Goal: Information Seeking & Learning: Understand process/instructions

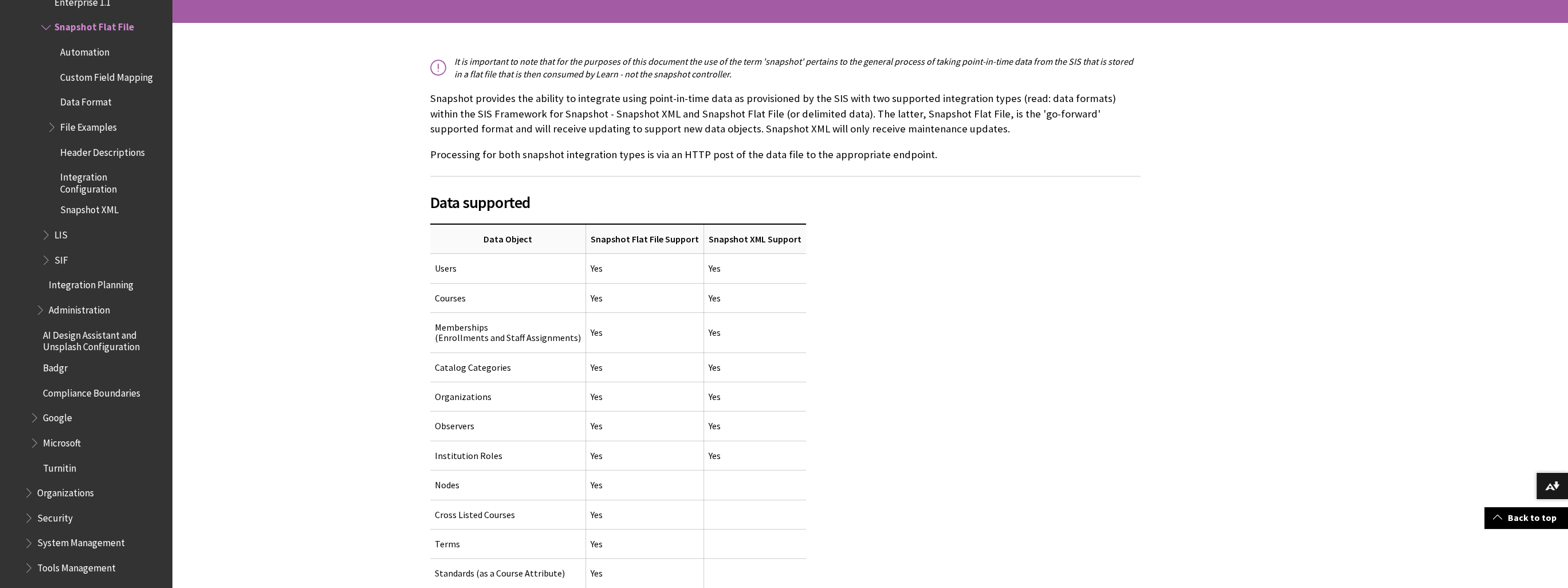
scroll to position [229, 0]
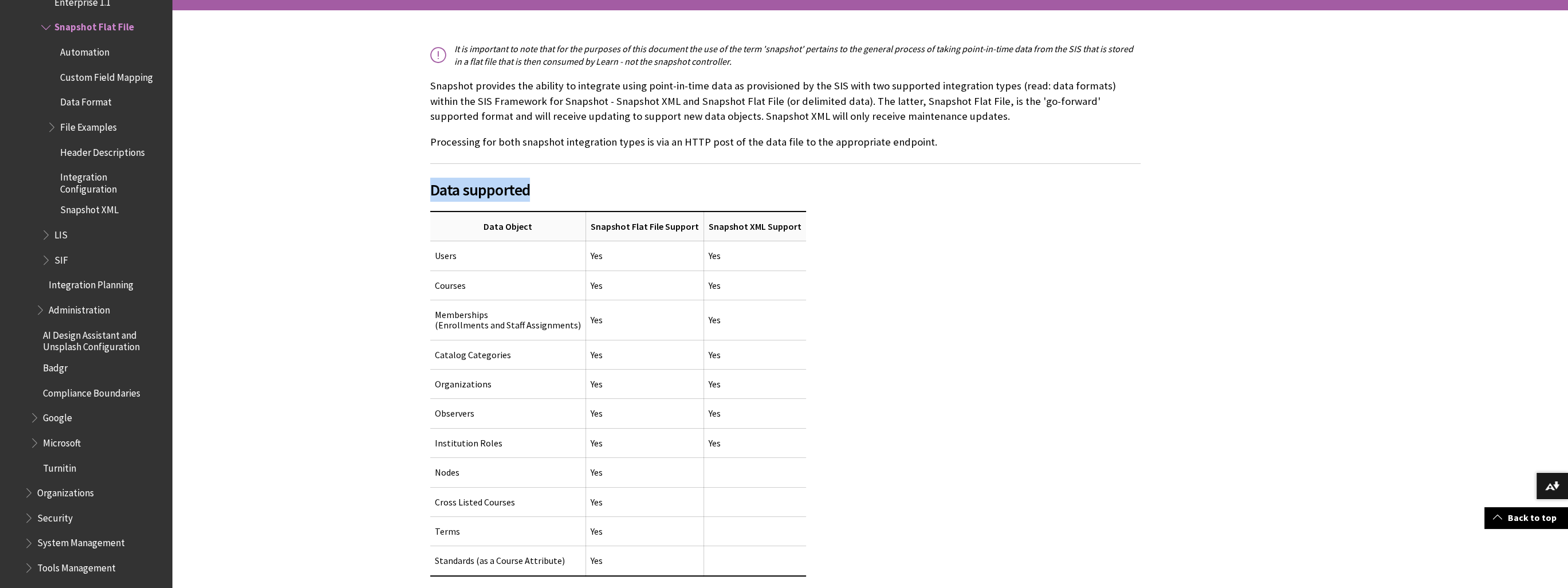
drag, startPoint x: 425, startPoint y: 287, endPoint x: 837, endPoint y: 287, distance: 412.0
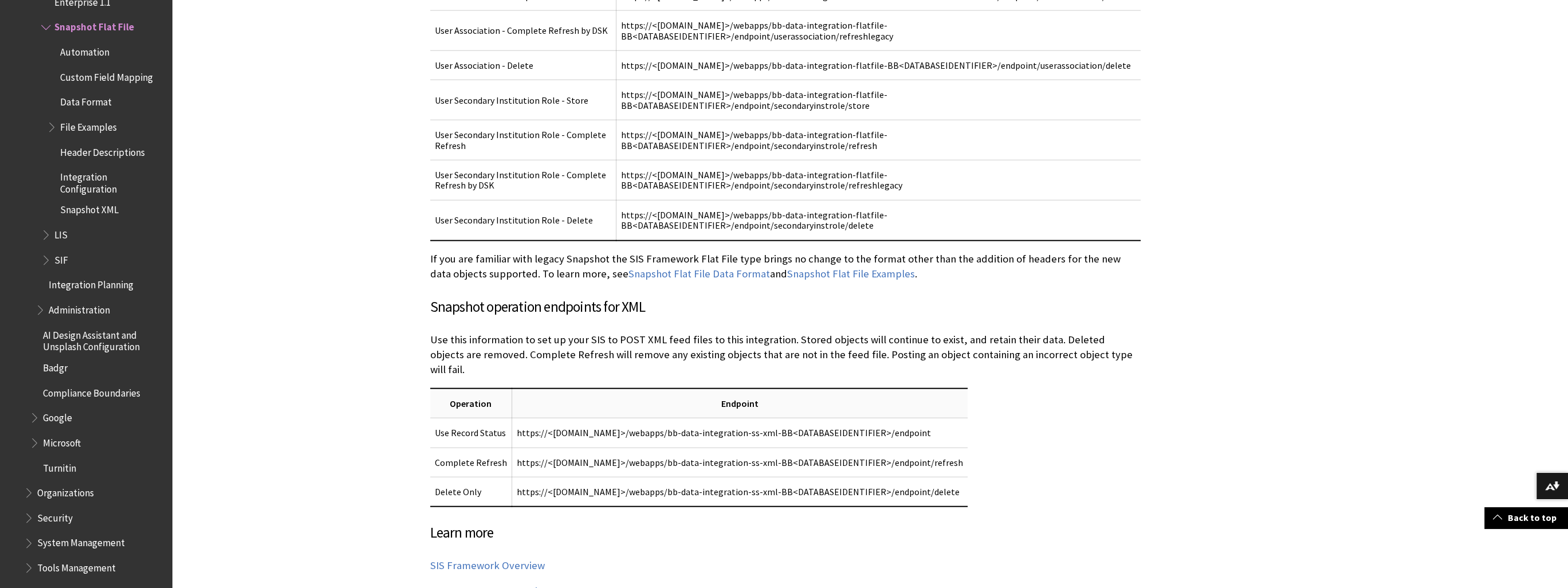
scroll to position [5217, 0]
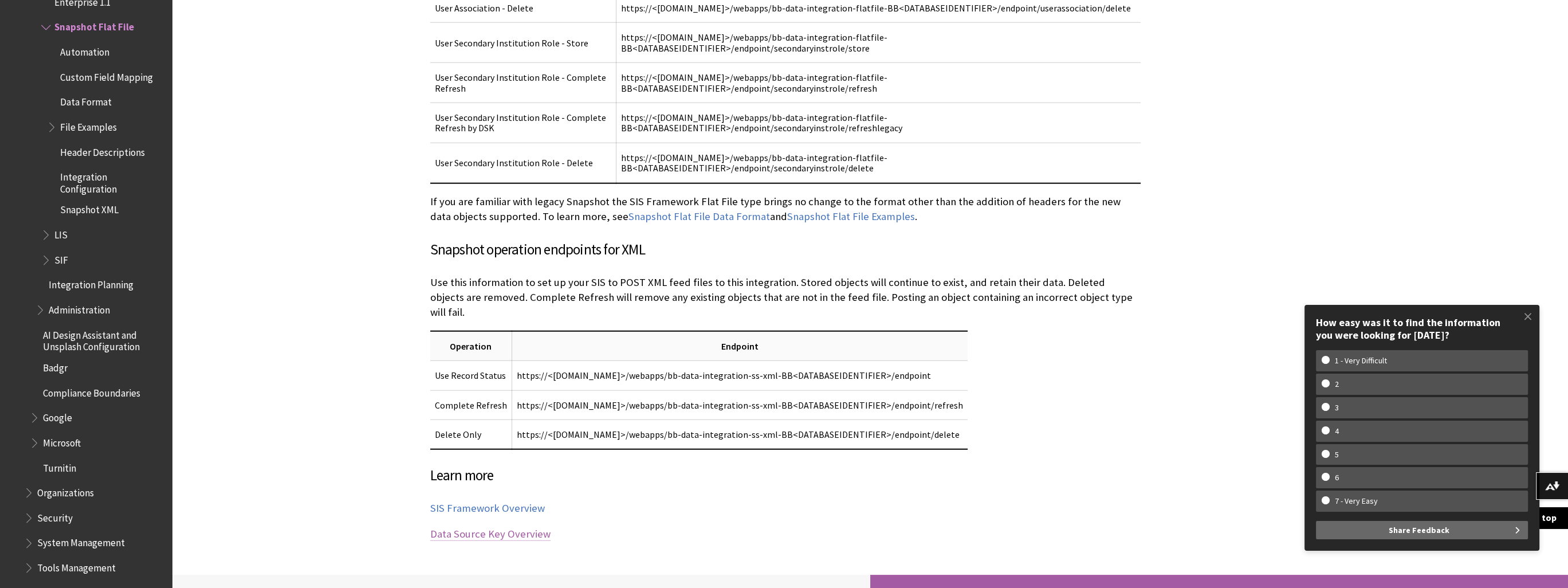
click at [474, 527] on link "Data Source Key Overview" at bounding box center [490, 534] width 121 height 14
click at [480, 502] on link "SIS Framework Overview" at bounding box center [487, 508] width 114 height 14
click at [840, 210] on link "Snapshot Flat File Examples" at bounding box center [850, 216] width 128 height 14
click at [1530, 312] on span at bounding box center [1528, 316] width 24 height 24
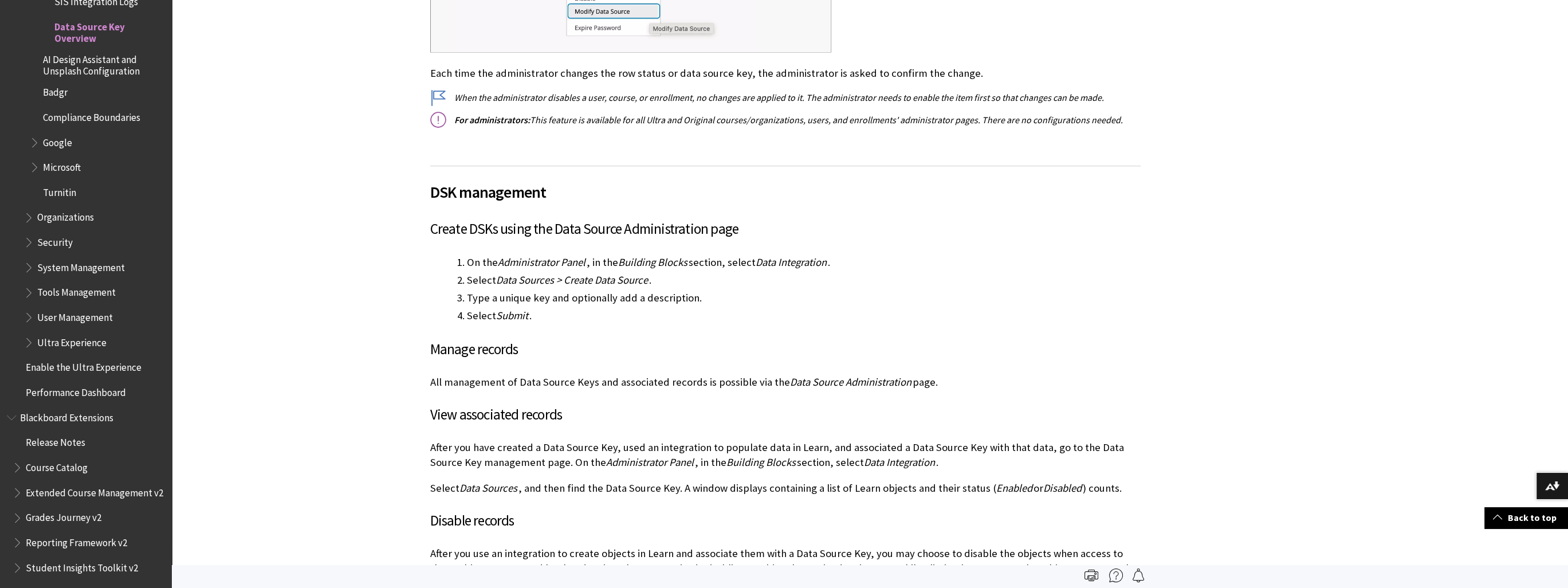
scroll to position [2408, 0]
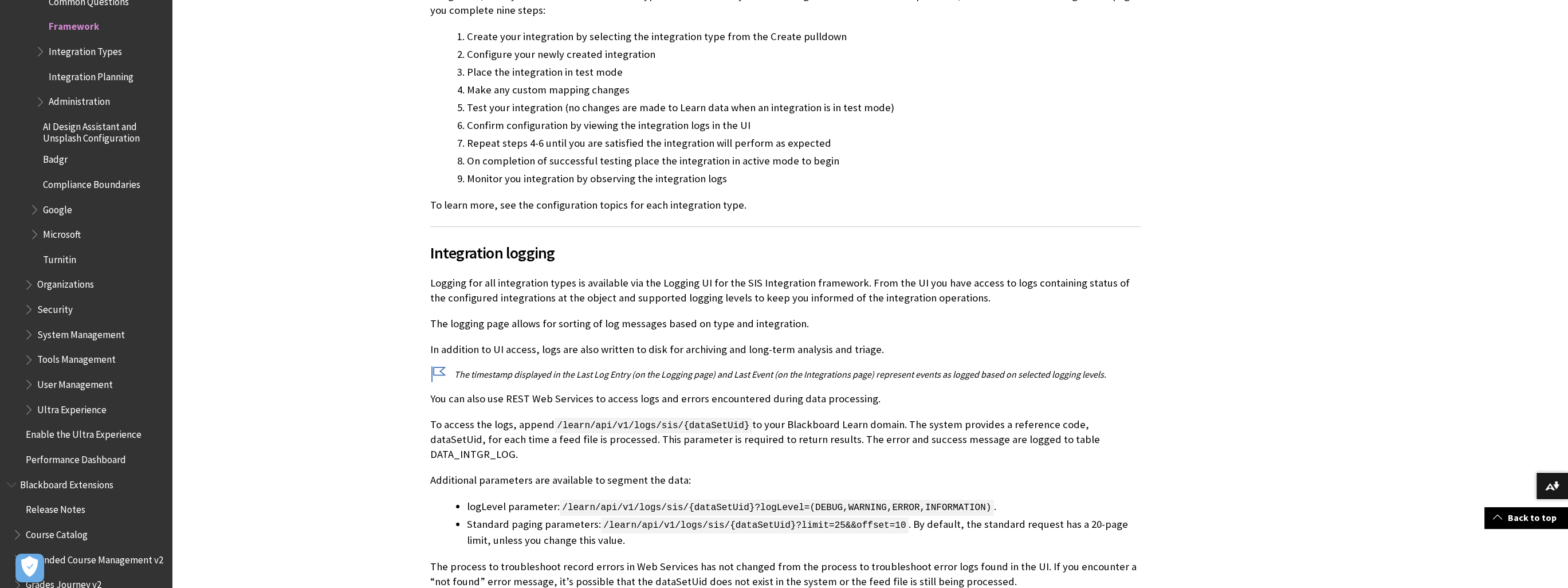
scroll to position [7166, 0]
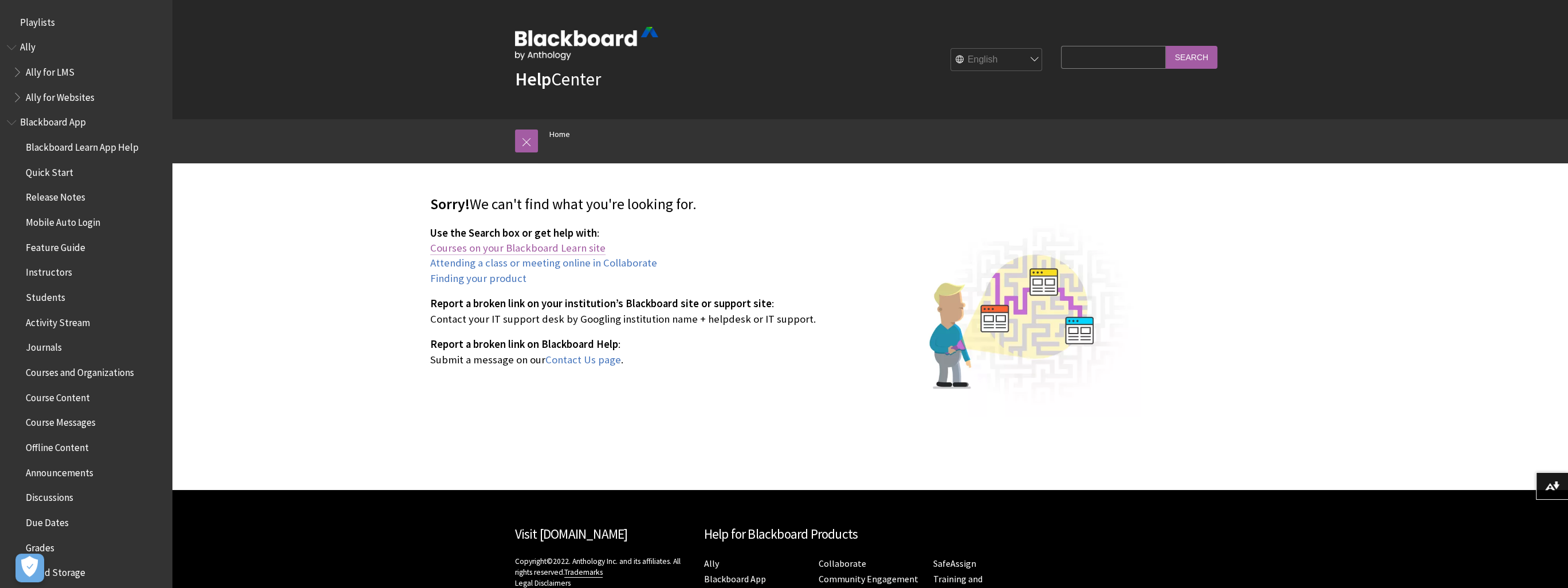
click at [534, 244] on link "Courses on your Blackboard Learn site" at bounding box center [517, 248] width 175 height 14
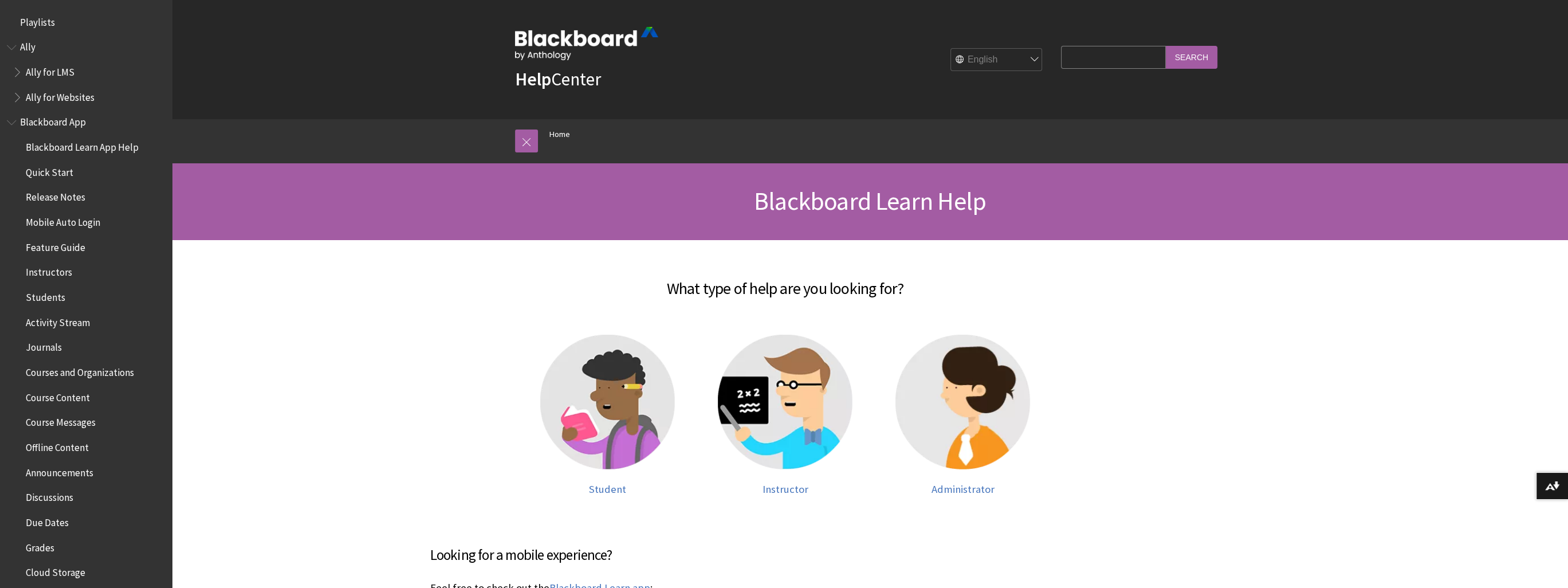
scroll to position [972, 0]
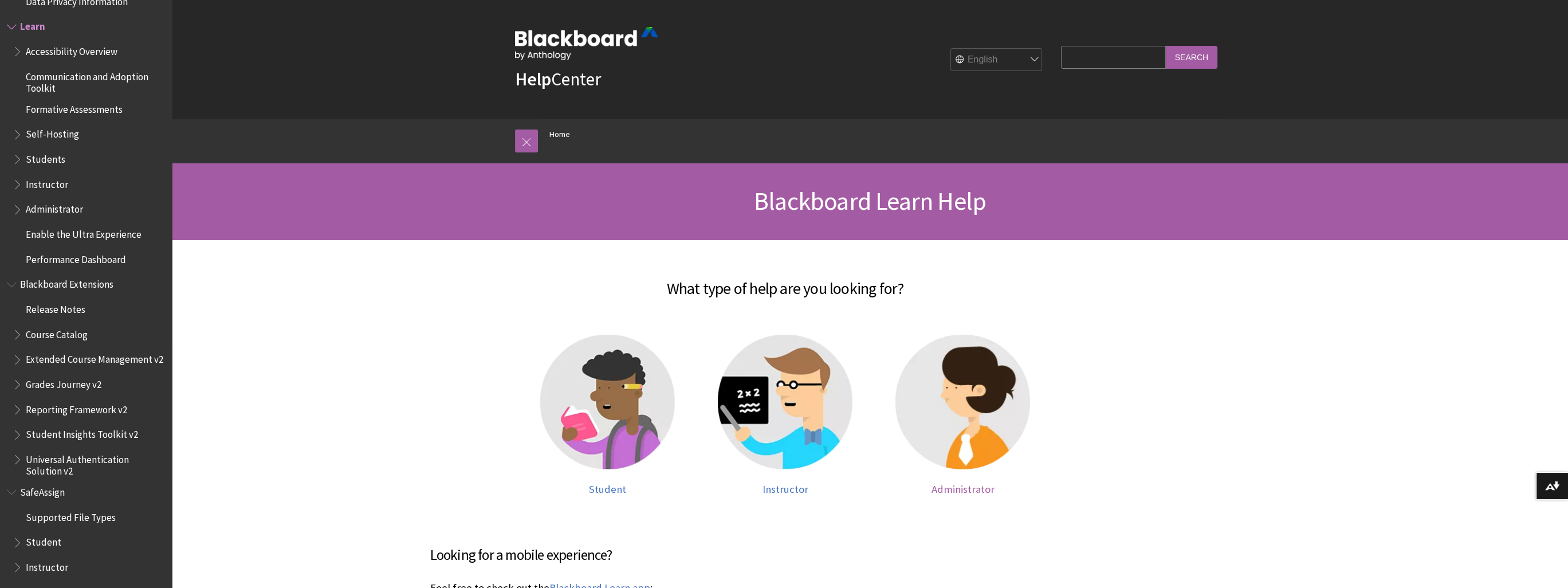
click at [974, 417] on img at bounding box center [963, 403] width 135 height 135
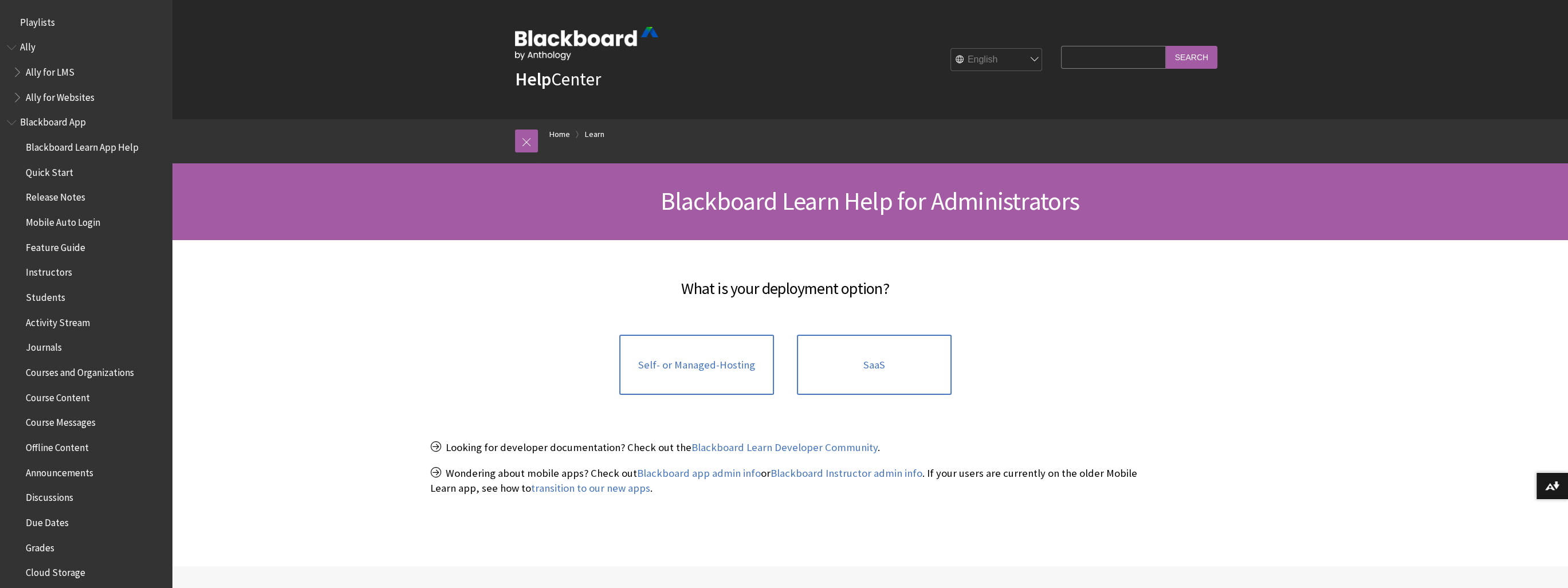
scroll to position [1032, 0]
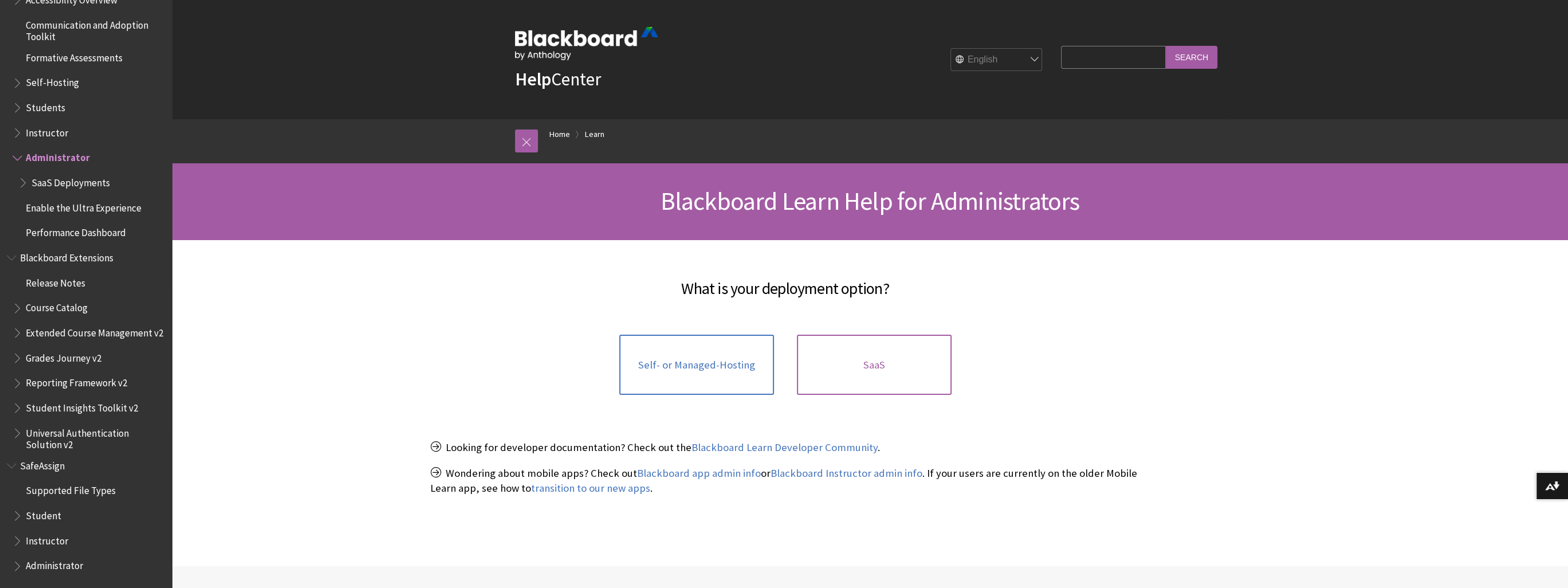
click at [898, 370] on link "SaaS" at bounding box center [874, 365] width 154 height 61
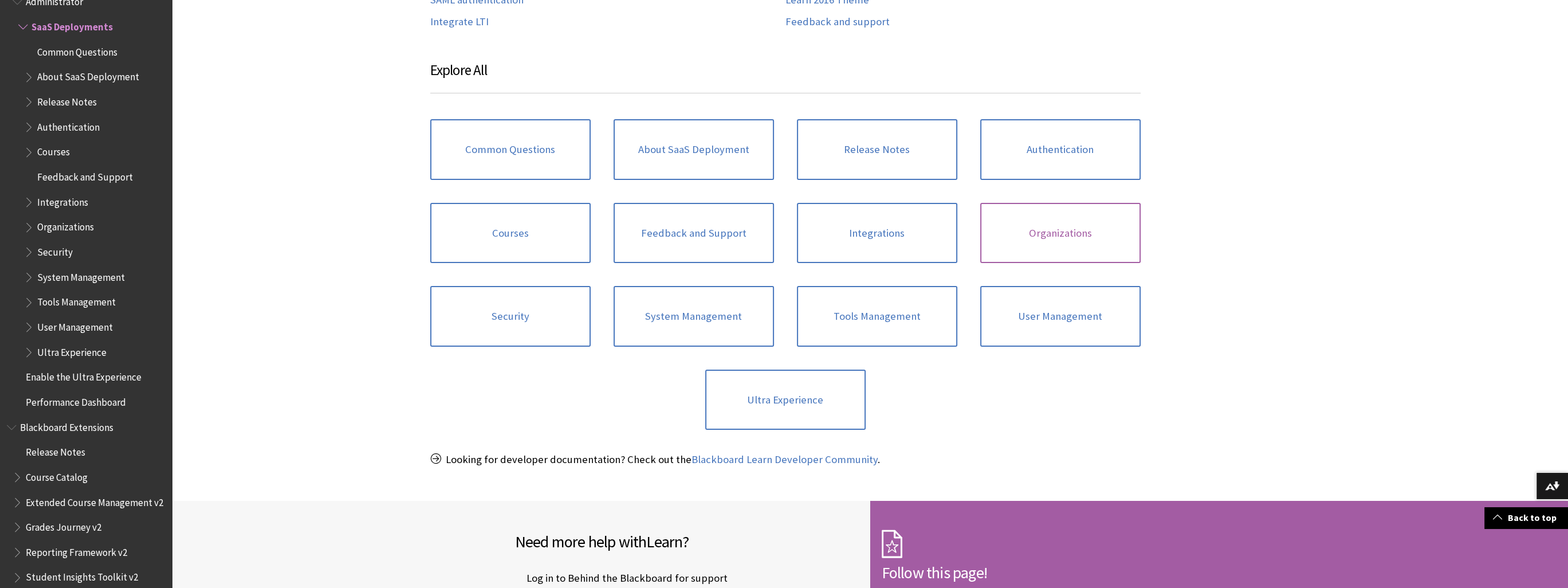
scroll to position [459, 0]
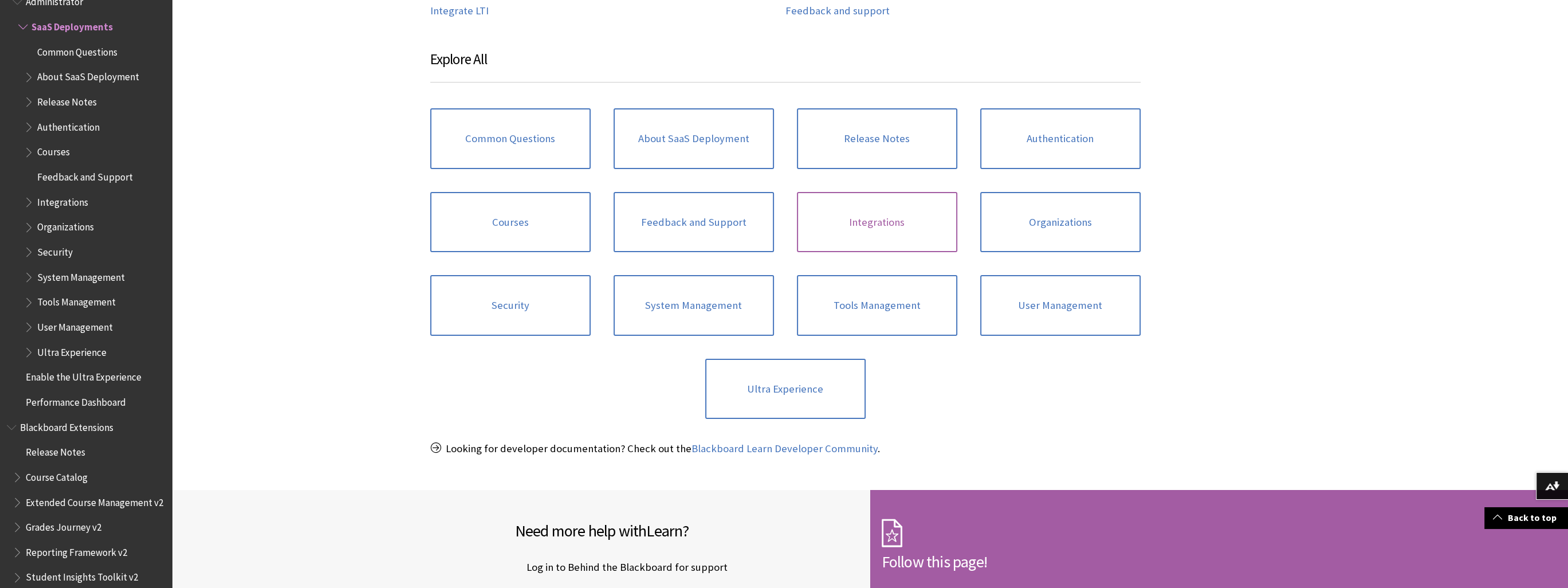
click at [890, 223] on link "Integrations" at bounding box center [877, 222] width 160 height 61
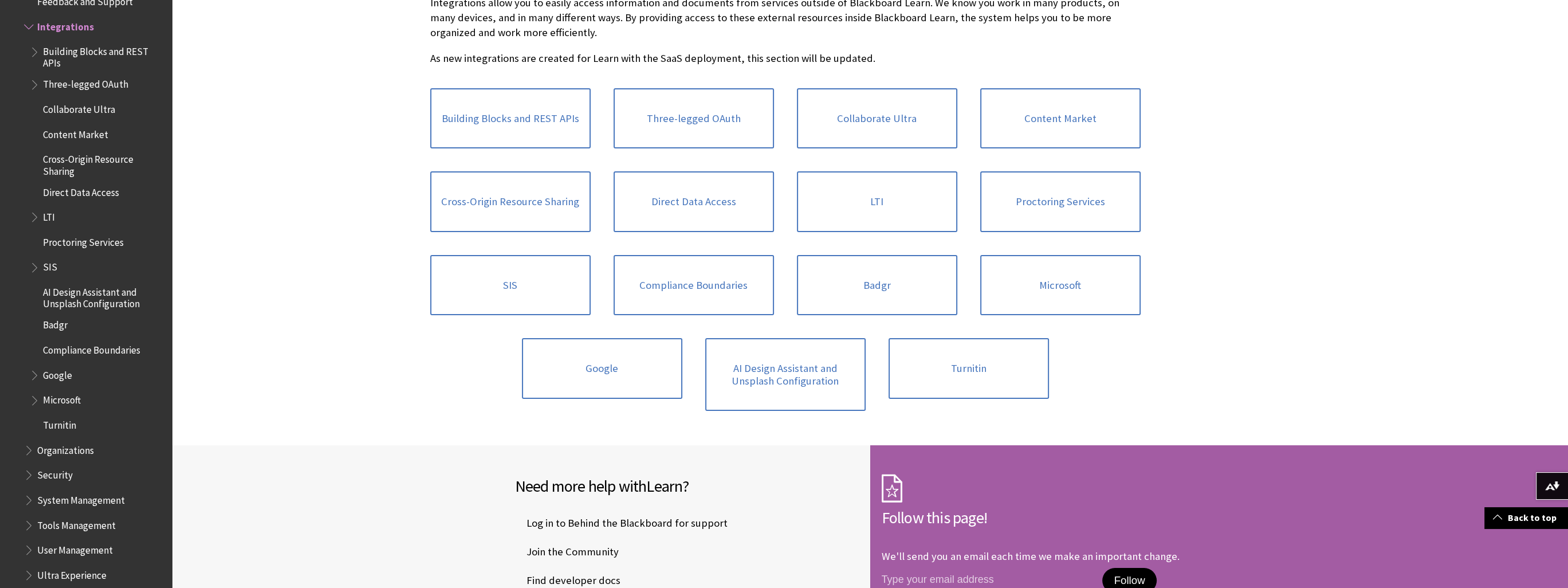
scroll to position [344, 0]
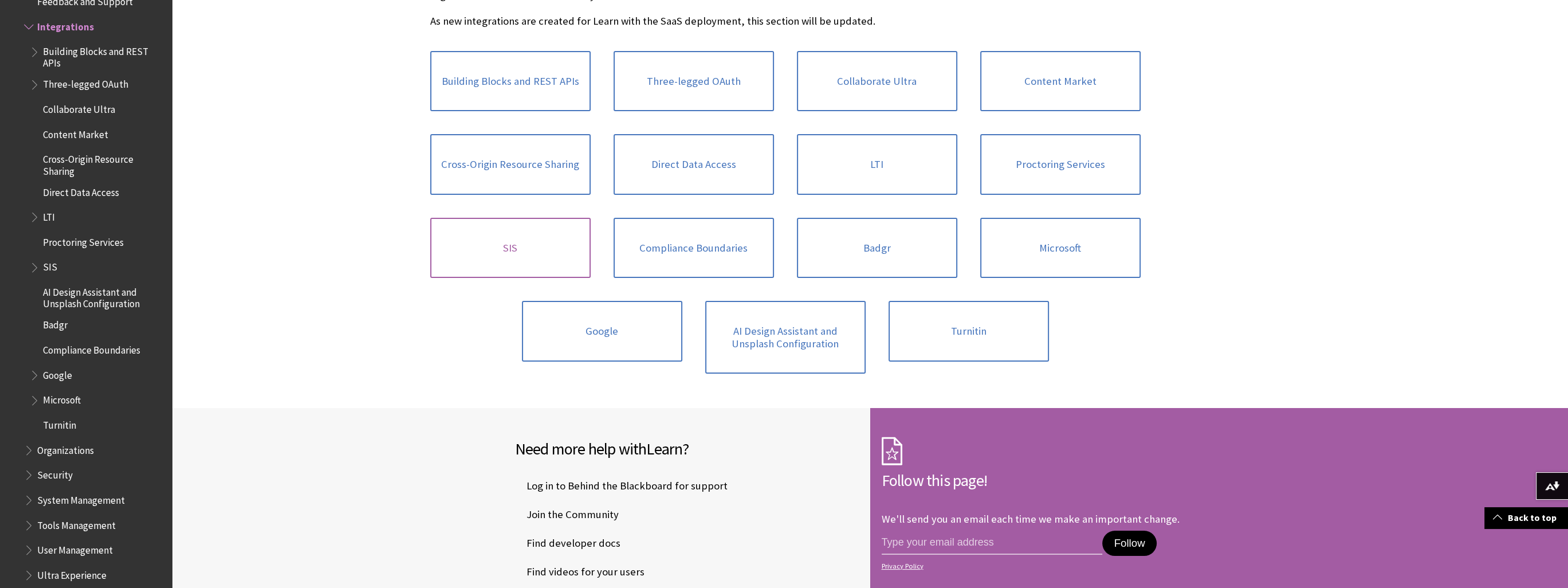
click at [531, 253] on link "SIS" at bounding box center [510, 248] width 160 height 61
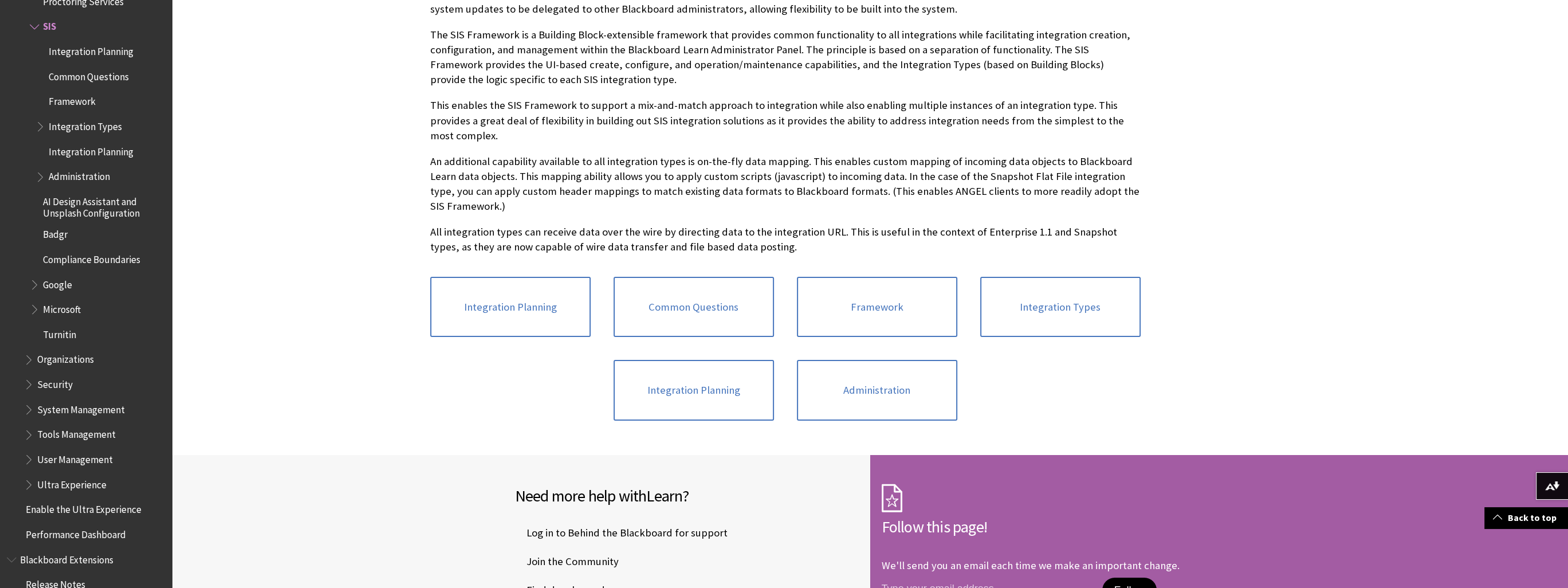
scroll to position [344, 0]
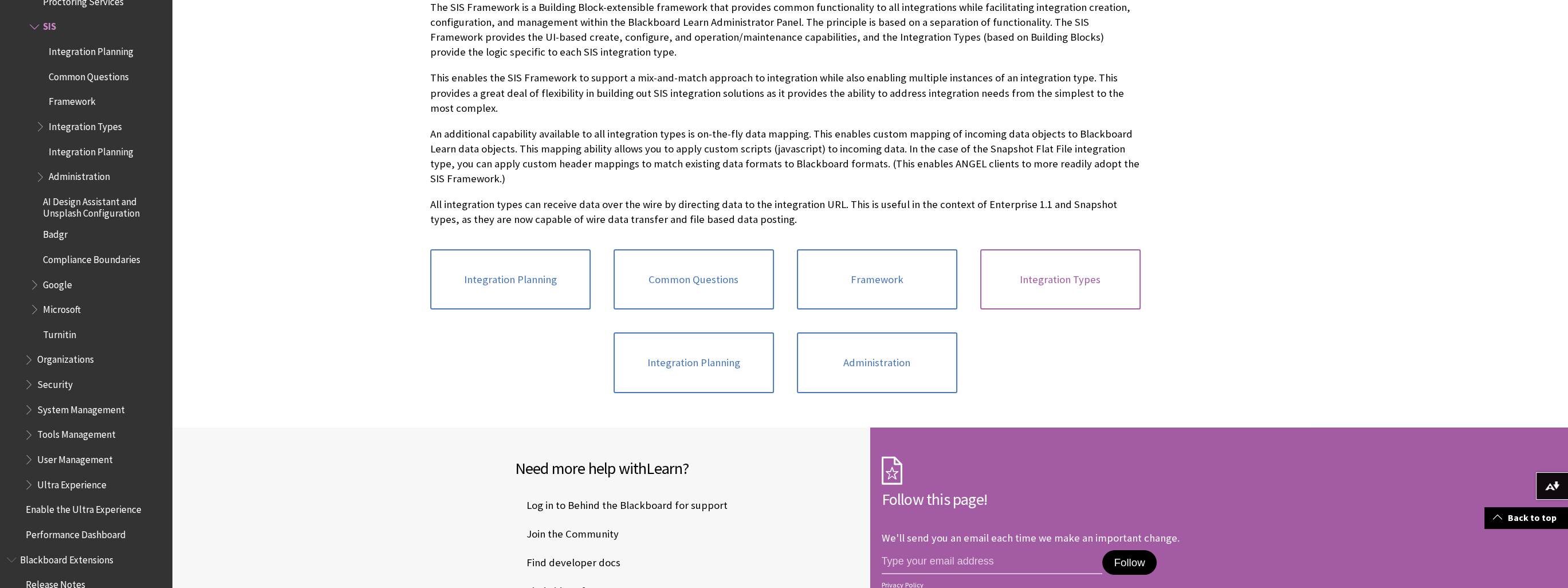
click at [1064, 275] on link "Integration Types" at bounding box center [1060, 279] width 160 height 61
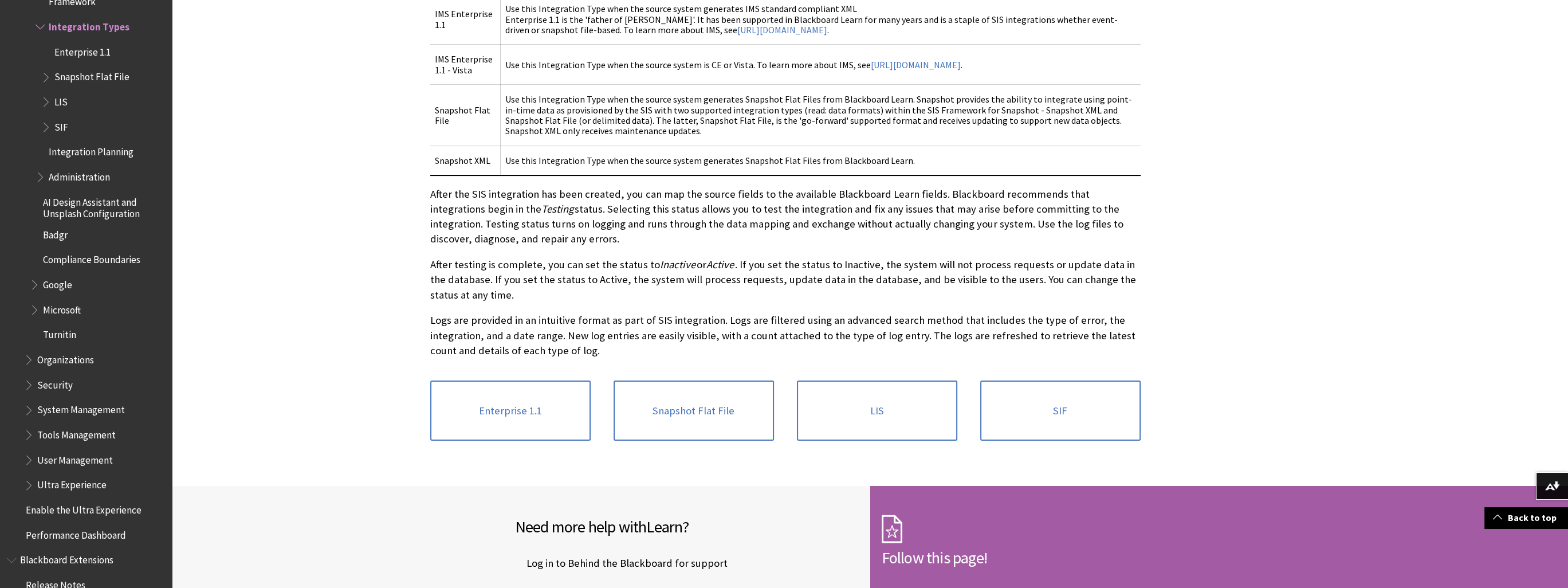
scroll to position [516, 0]
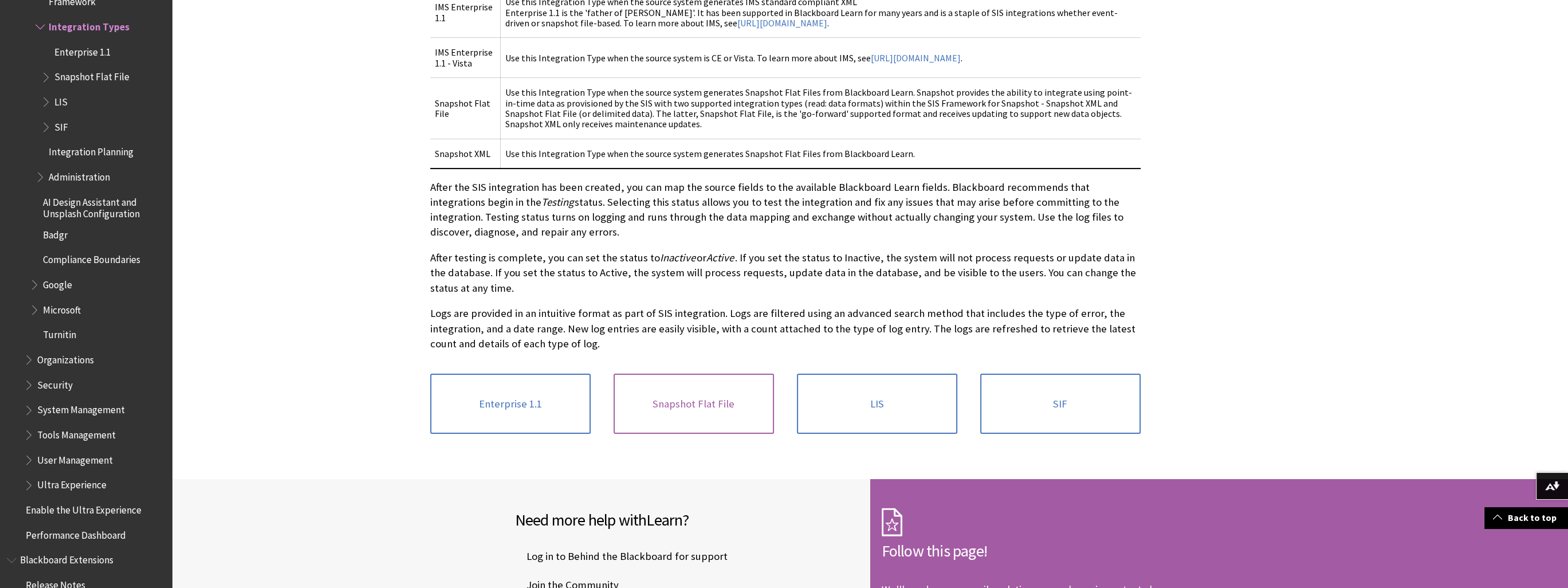
click at [719, 402] on link "Snapshot Flat File" at bounding box center [693, 404] width 160 height 61
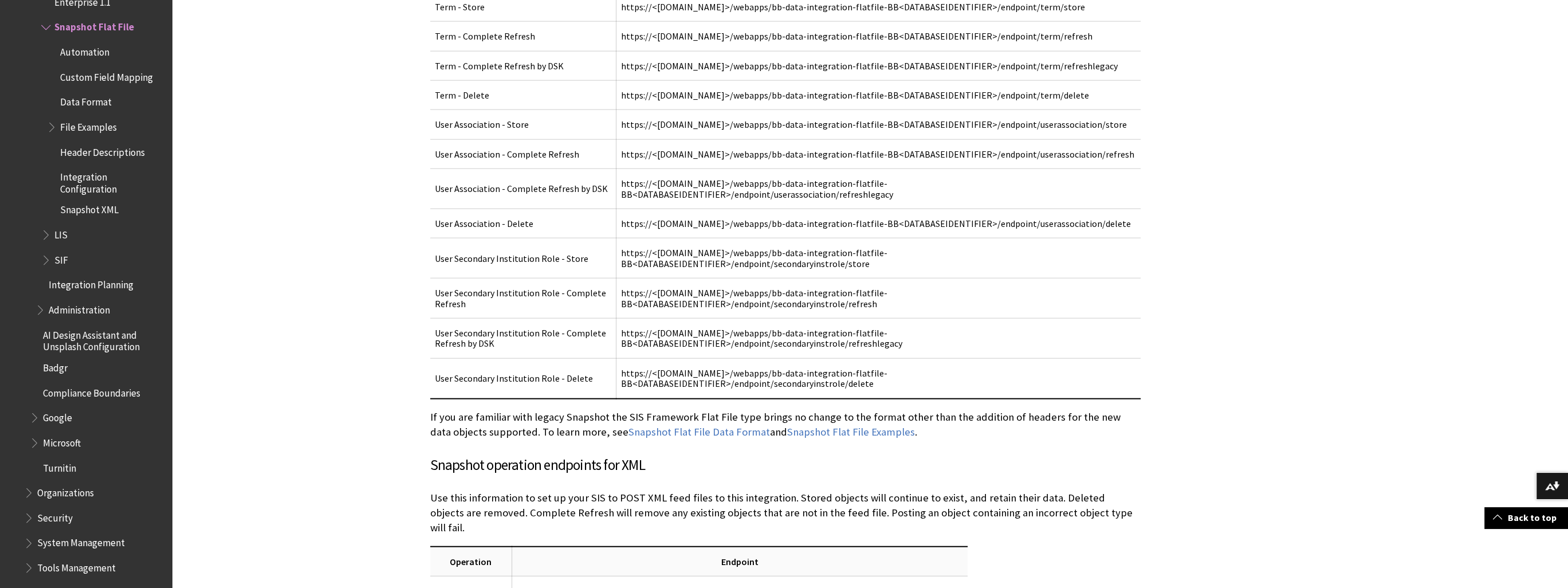
scroll to position [5045, 0]
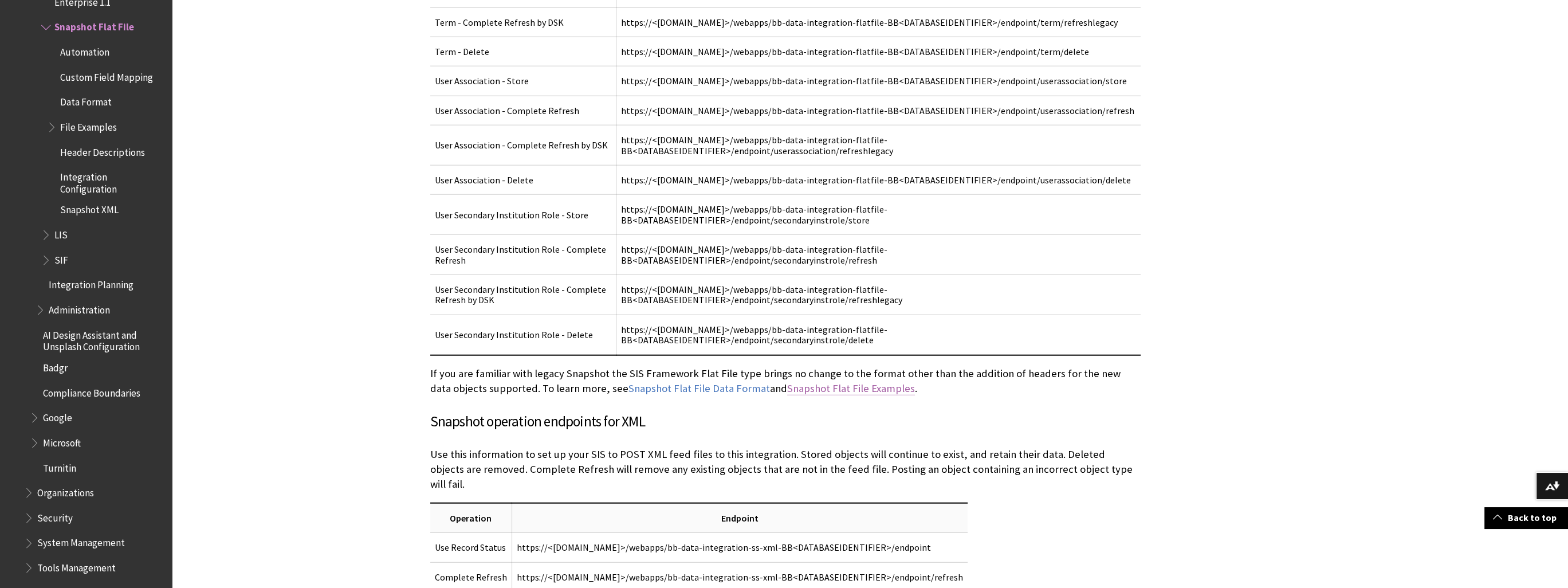
click at [841, 382] on link "Snapshot Flat File Examples" at bounding box center [850, 389] width 128 height 14
